Goal: Information Seeking & Learning: Stay updated

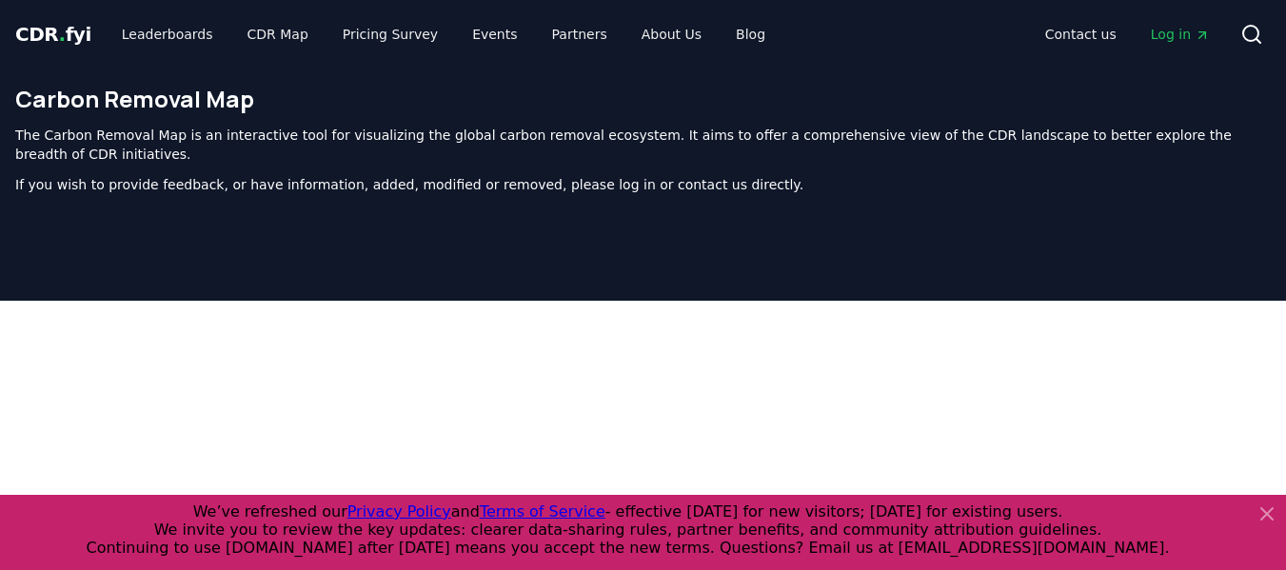
scroll to position [99, 0]
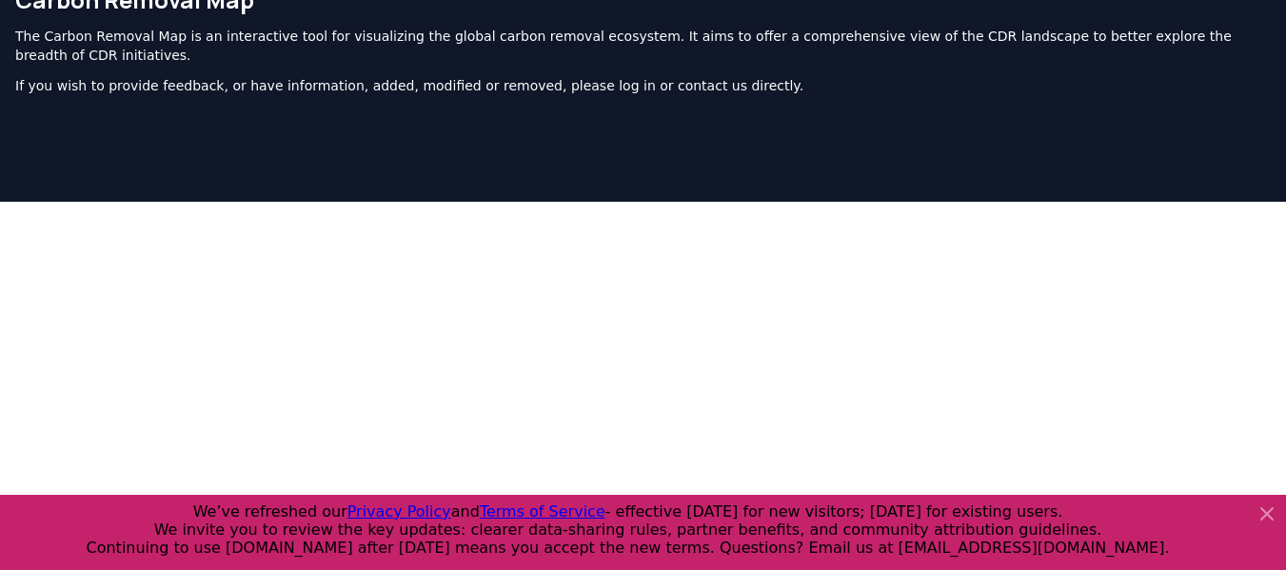
click at [1262, 513] on icon at bounding box center [1267, 514] width 23 height 23
